Goal: Find specific page/section: Find specific page/section

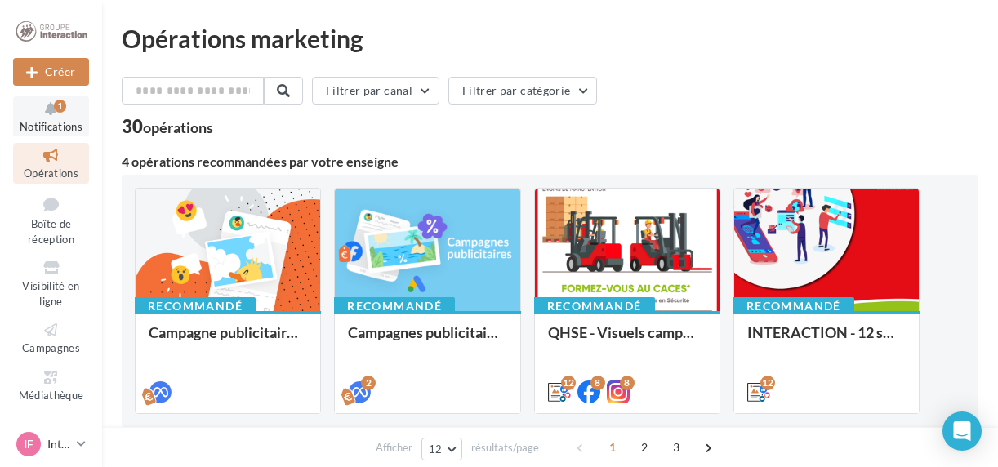
click at [44, 118] on icon at bounding box center [51, 109] width 66 height 19
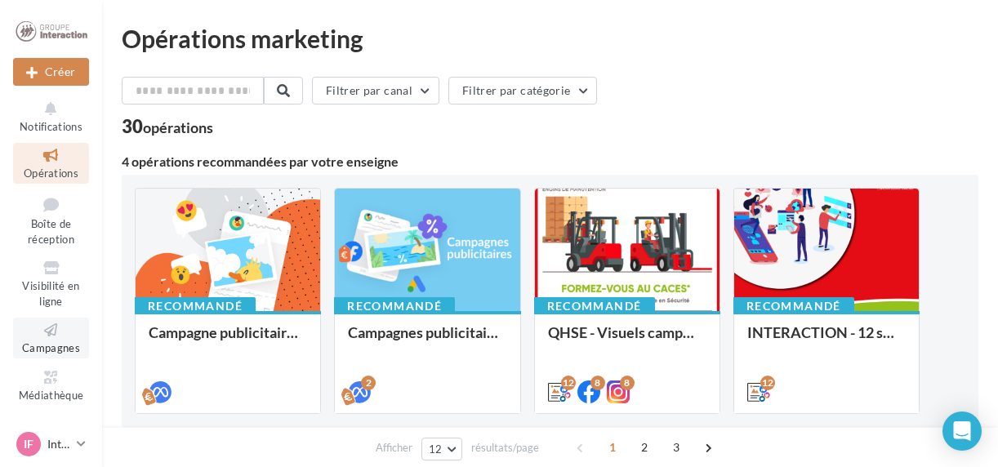
click at [51, 332] on icon at bounding box center [51, 330] width 66 height 19
